Goal: Information Seeking & Learning: Find specific fact

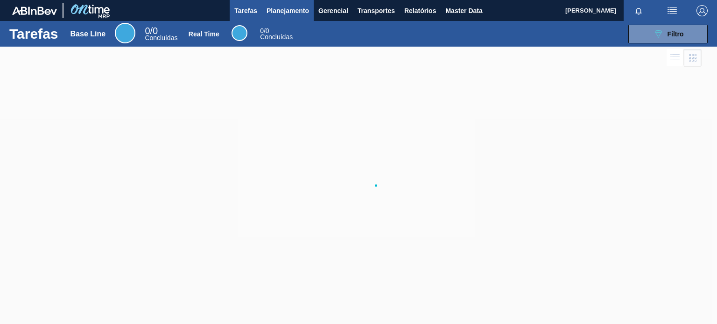
drag, startPoint x: 440, startPoint y: 6, endPoint x: 299, endPoint y: 14, distance: 141.6
click at [299, 14] on span "Planejamento" at bounding box center [287, 10] width 42 height 11
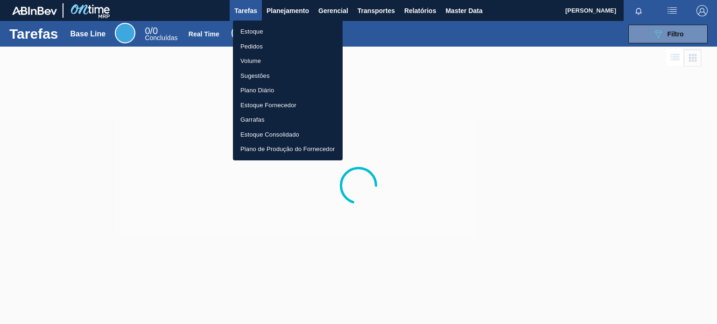
click at [285, 27] on li "Estoque" at bounding box center [288, 31] width 110 height 15
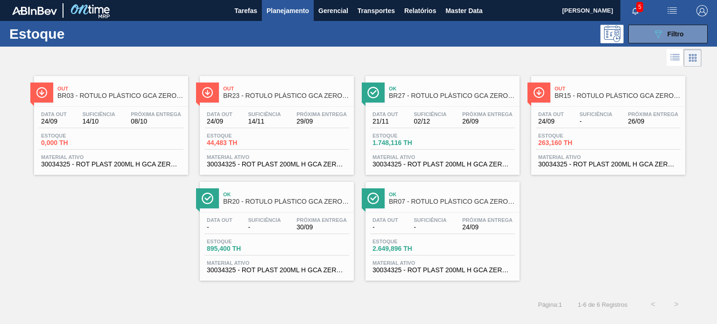
click at [653, 44] on div "Estoque 089F7B8B-B2A5-4AFE-B5C0-19BA573D28AC Filtro" at bounding box center [358, 34] width 717 height 26
click at [649, 39] on button "089F7B8B-B2A5-4AFE-B5C0-19BA573D28AC Filtro" at bounding box center [667, 34] width 79 height 19
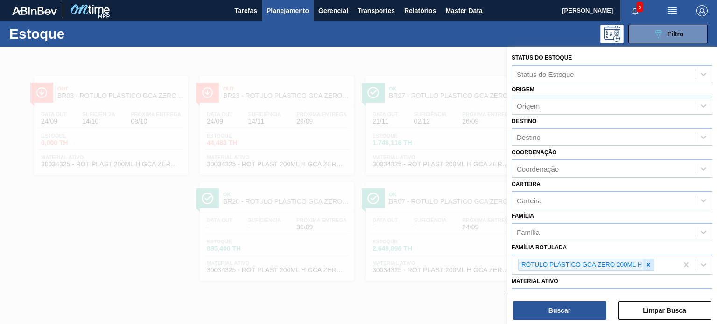
click at [646, 259] on div at bounding box center [648, 265] width 10 height 12
paste Rotulada "2031809"
click at [646, 263] on icon at bounding box center [648, 265] width 7 height 7
type Rotulada "2031809"
click at [317, 50] on div at bounding box center [358, 209] width 717 height 324
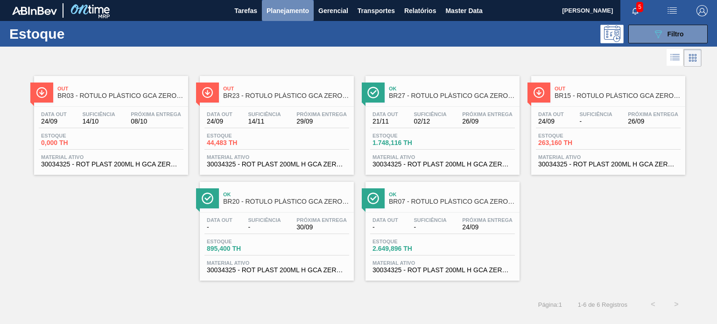
click at [288, 4] on button "Planejamento" at bounding box center [288, 10] width 52 height 21
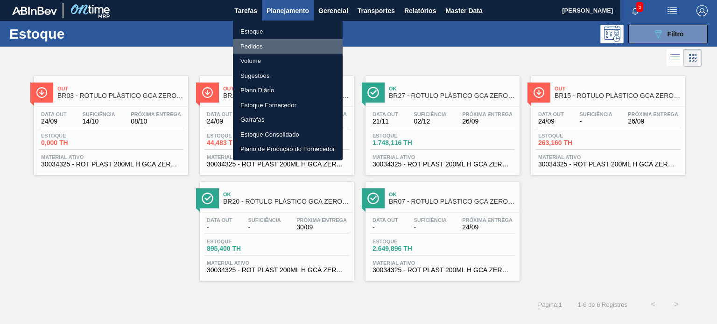
click at [273, 45] on li "Pedidos" at bounding box center [288, 46] width 110 height 15
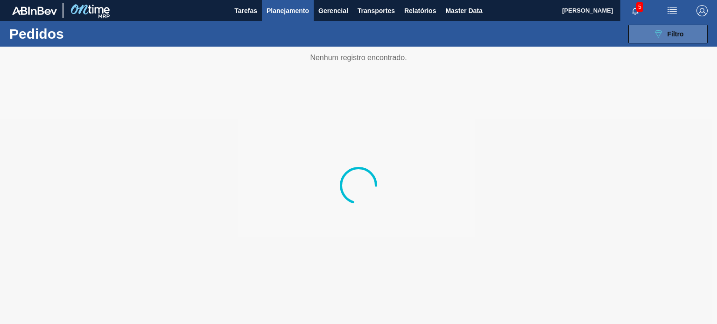
click at [641, 36] on button "089F7B8B-B2A5-4AFE-B5C0-19BA573D28AC Filtro" at bounding box center [667, 34] width 79 height 19
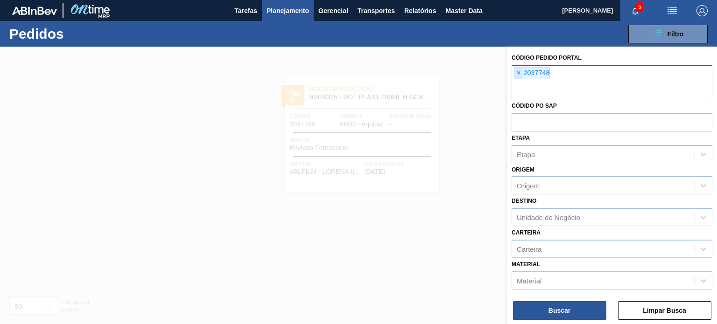
click at [520, 77] on span "×" at bounding box center [518, 73] width 9 height 11
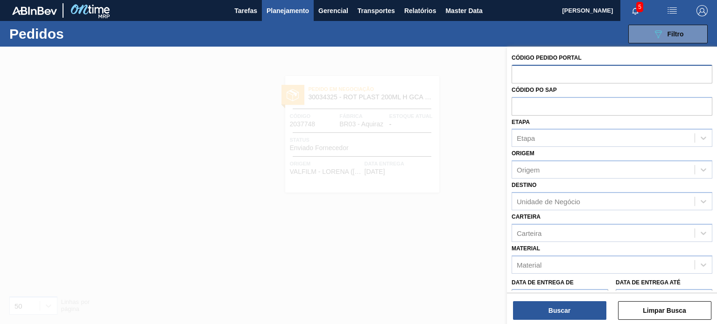
paste input "2031809"
type input "2031809"
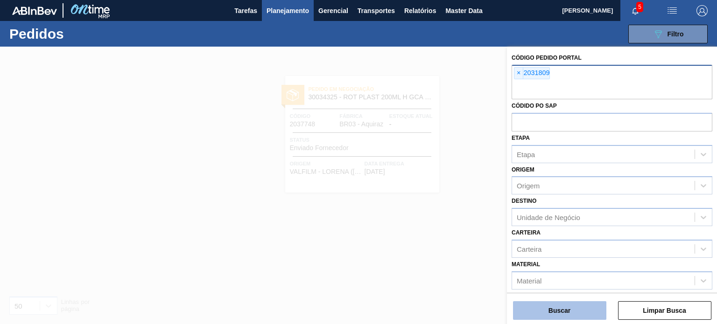
click at [574, 302] on div "Buscar Limpar Busca" at bounding box center [612, 306] width 210 height 26
click at [569, 305] on button "Buscar" at bounding box center [559, 310] width 93 height 19
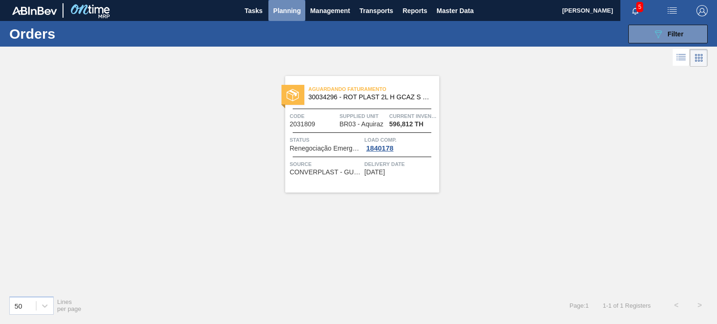
click at [281, 8] on span "Planning" at bounding box center [287, 10] width 28 height 11
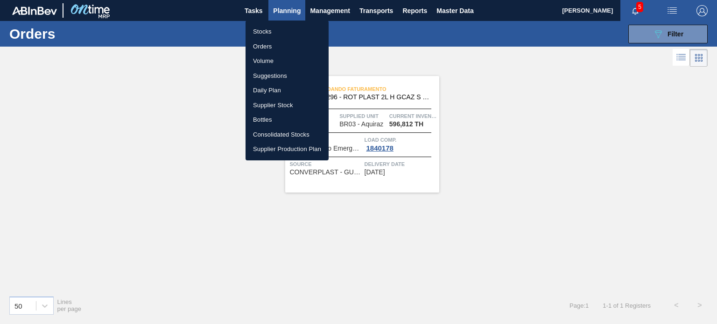
click at [275, 28] on li "Stocks" at bounding box center [286, 31] width 83 height 15
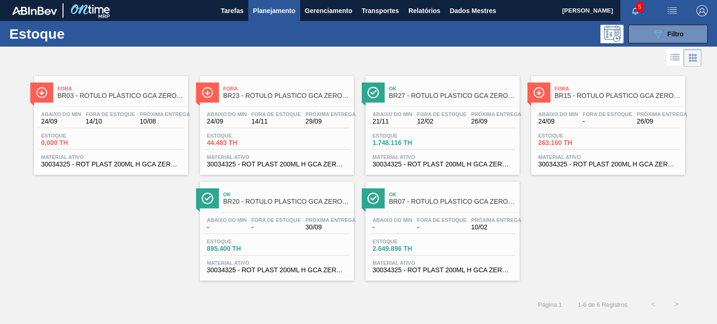
click at [411, 54] on div at bounding box center [350, 58] width 701 height 22
click at [698, 32] on button "089F7B8B-B2A5-4AFE-B5C0-19BA573D28AC Filtro" at bounding box center [667, 34] width 79 height 19
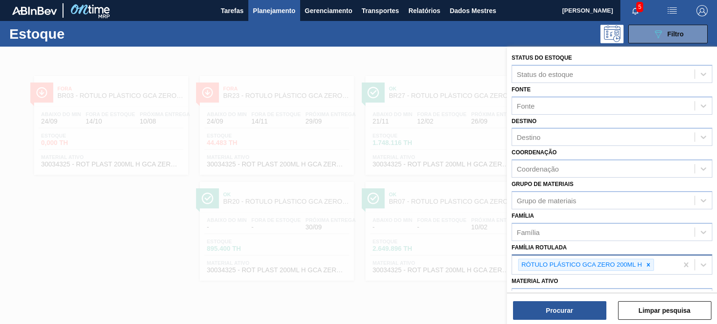
drag, startPoint x: 649, startPoint y: 263, endPoint x: 646, endPoint y: 257, distance: 6.9
click at [649, 263] on icon at bounding box center [648, 265] width 7 height 7
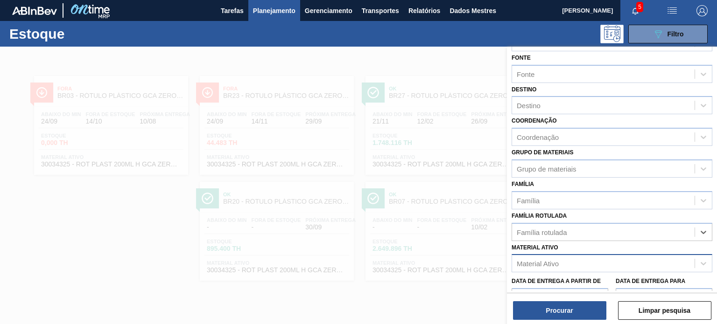
scroll to position [47, 0]
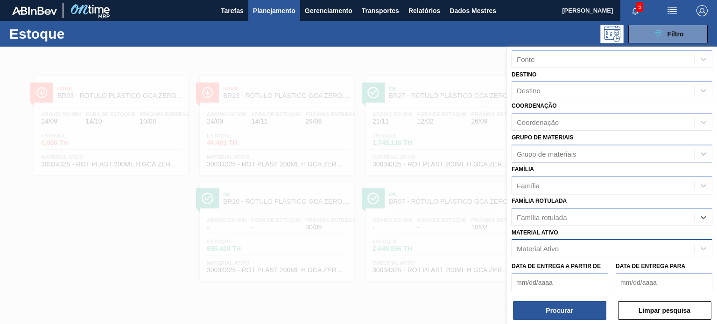
click at [599, 242] on div "Material Ativo" at bounding box center [603, 249] width 182 height 14
paste Material "30002948"
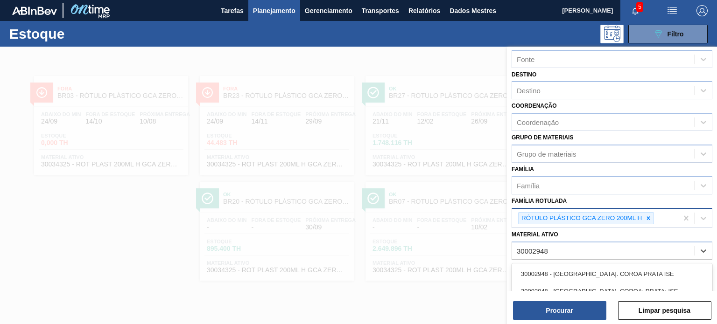
scroll to position [93, 0]
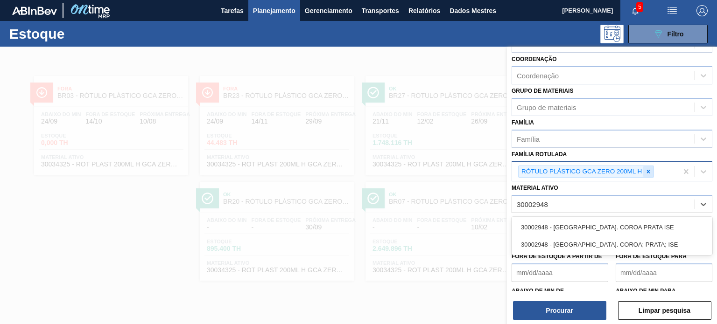
click at [649, 168] on icon at bounding box center [648, 171] width 7 height 7
type Material "30002948"
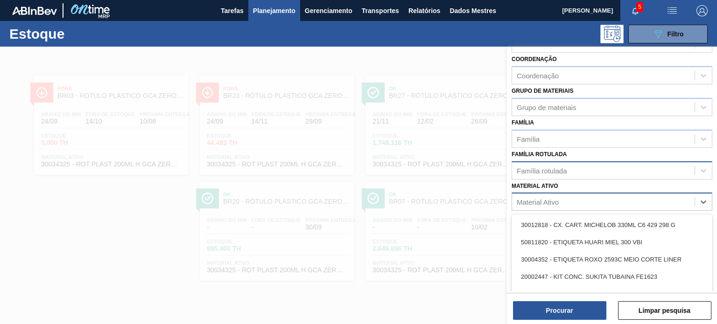
click at [597, 199] on div "Material Ativo" at bounding box center [603, 202] width 182 height 14
paste Material "30002948"
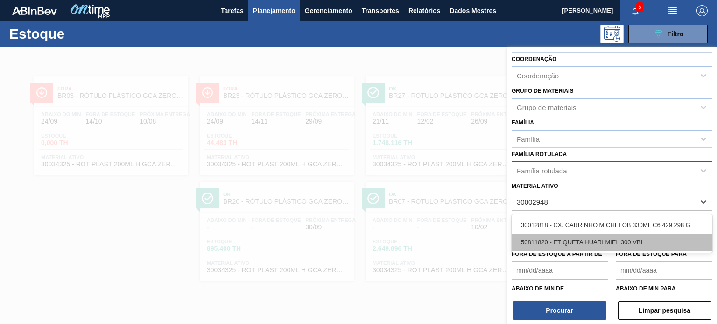
type Material "30002948"
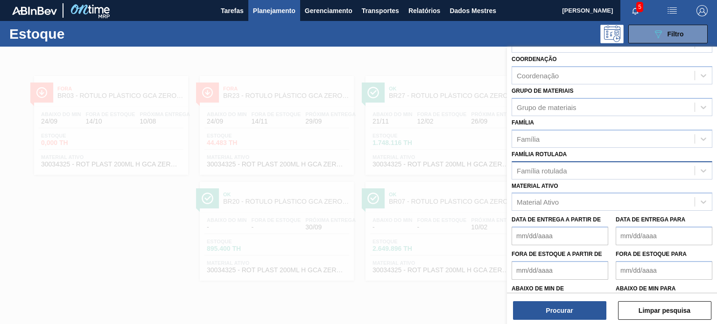
click at [4, 131] on div at bounding box center [358, 209] width 717 height 324
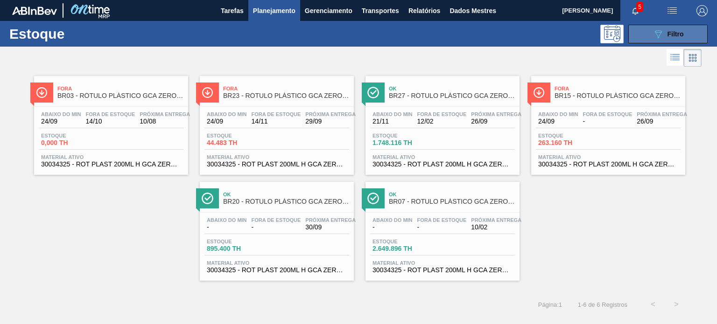
click at [633, 39] on button "089F7B8B-B2A5-4AFE-B5C0-19BA573D28AC Filtro" at bounding box center [667, 34] width 79 height 19
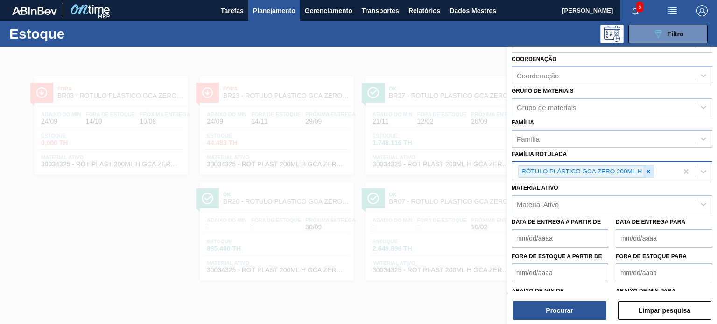
click at [649, 172] on icon at bounding box center [648, 171] width 7 height 7
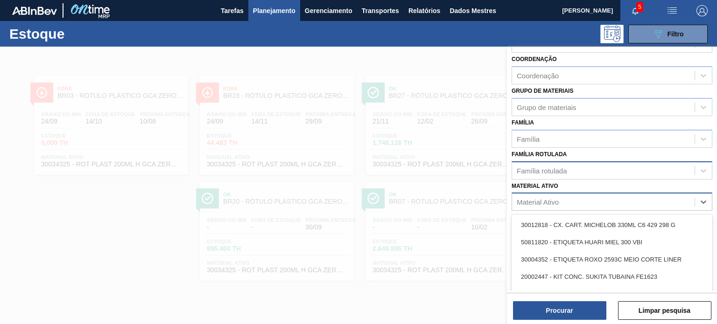
click at [572, 201] on div "Material Ativo" at bounding box center [603, 202] width 182 height 14
paste Material "30002948"
type Material "30002948"
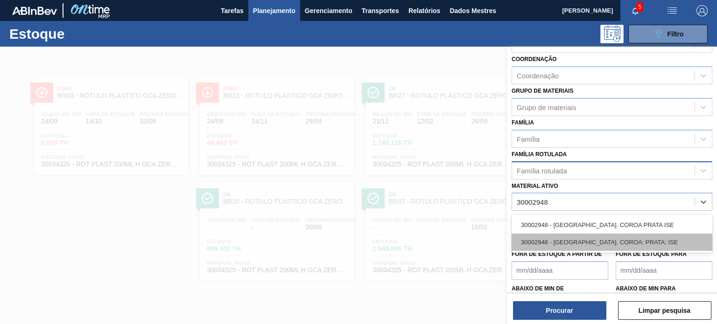
click at [564, 234] on div "30002948 - TAMPA AL. COROA; PRATA; ISE" at bounding box center [611, 242] width 201 height 17
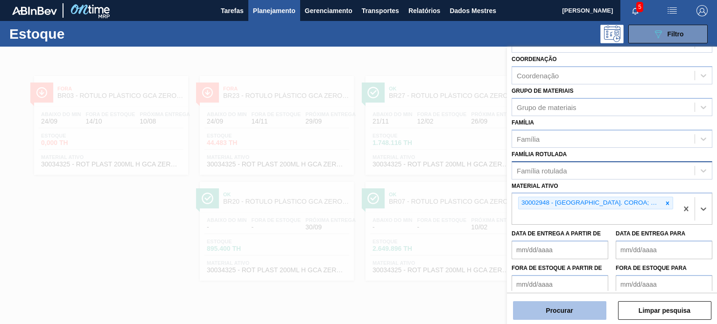
click at [559, 312] on font "Procurar" at bounding box center [558, 310] width 27 height 7
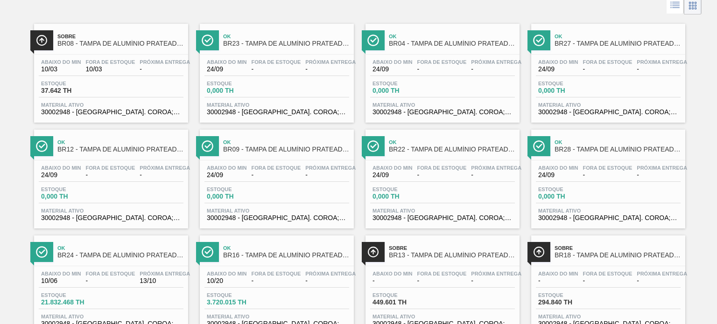
scroll to position [0, 0]
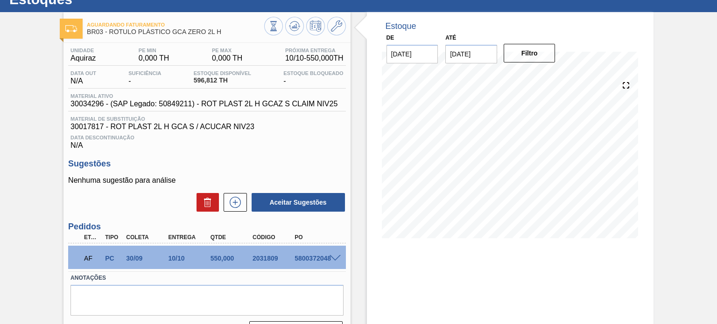
scroll to position [77, 0]
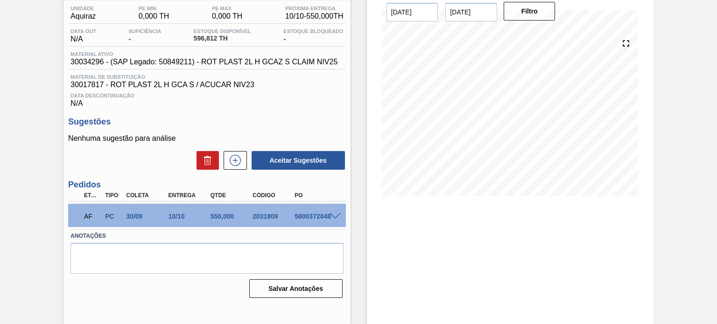
click at [329, 219] on span at bounding box center [334, 216] width 11 height 7
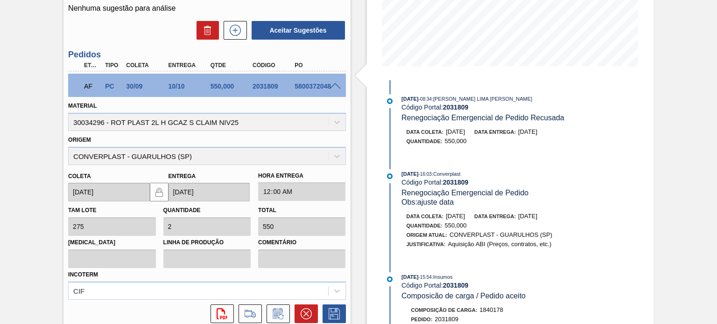
scroll to position [190, 0]
